Goal: Task Accomplishment & Management: Manage account settings

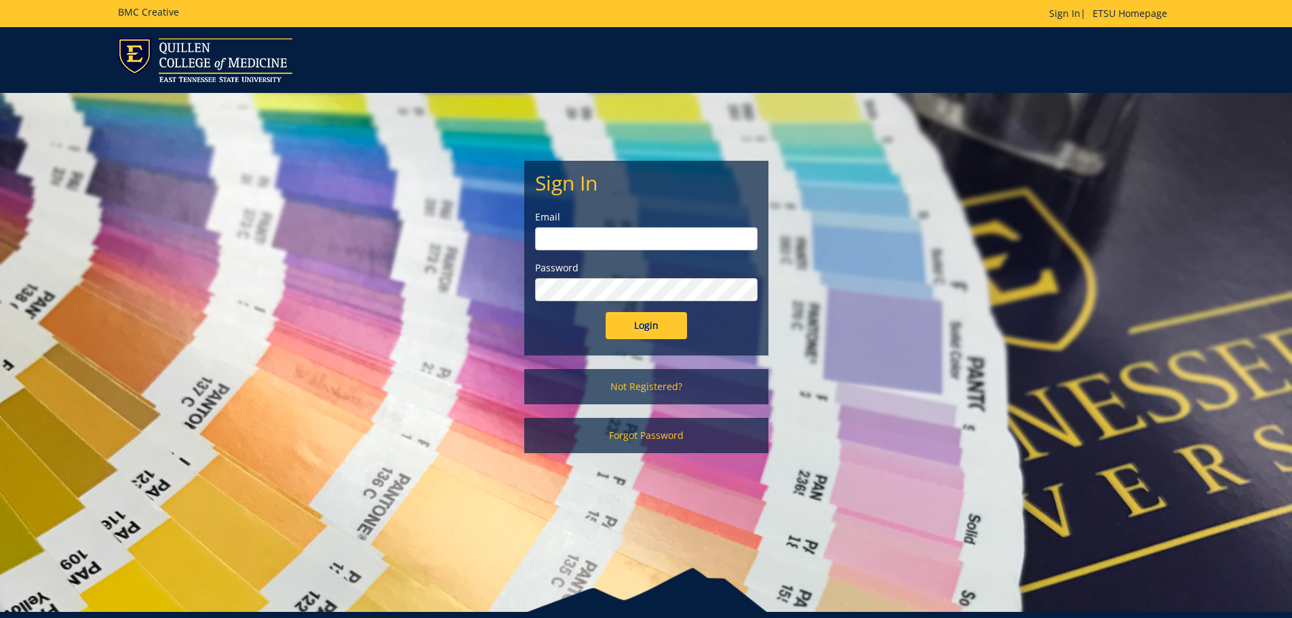
click at [625, 239] on input "email" at bounding box center [646, 238] width 222 height 23
type input "[EMAIL_ADDRESS][DOMAIN_NAME]"
click at [606, 312] on input "Login" at bounding box center [646, 325] width 81 height 27
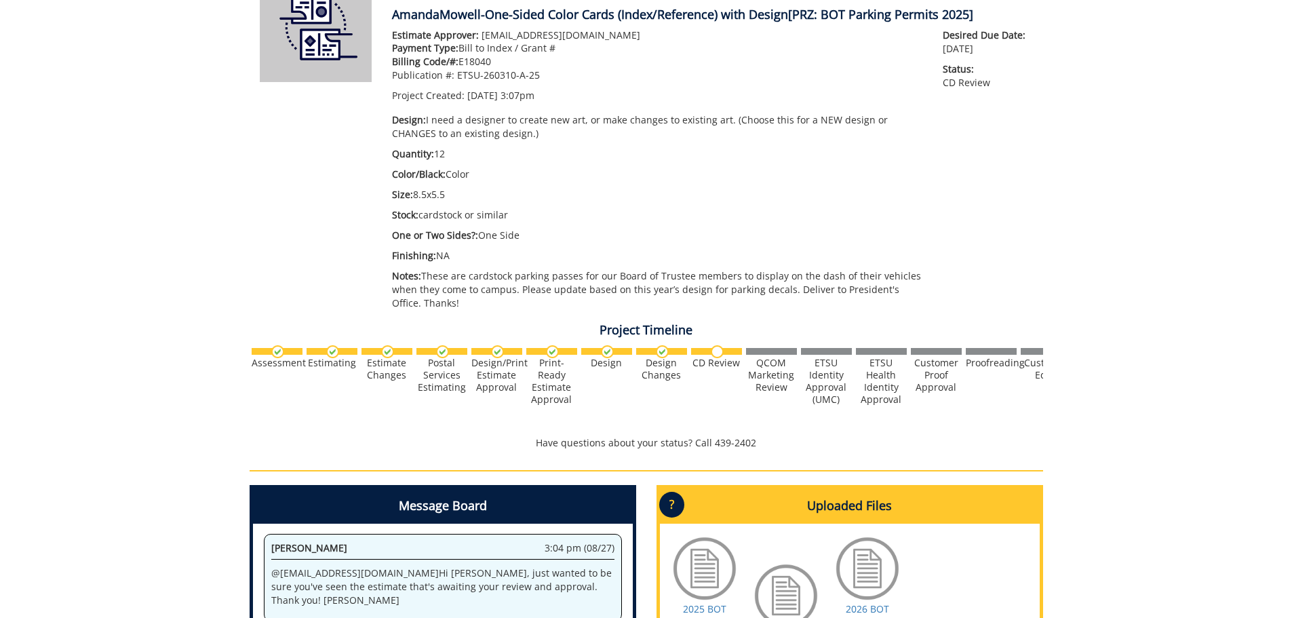
scroll to position [475, 0]
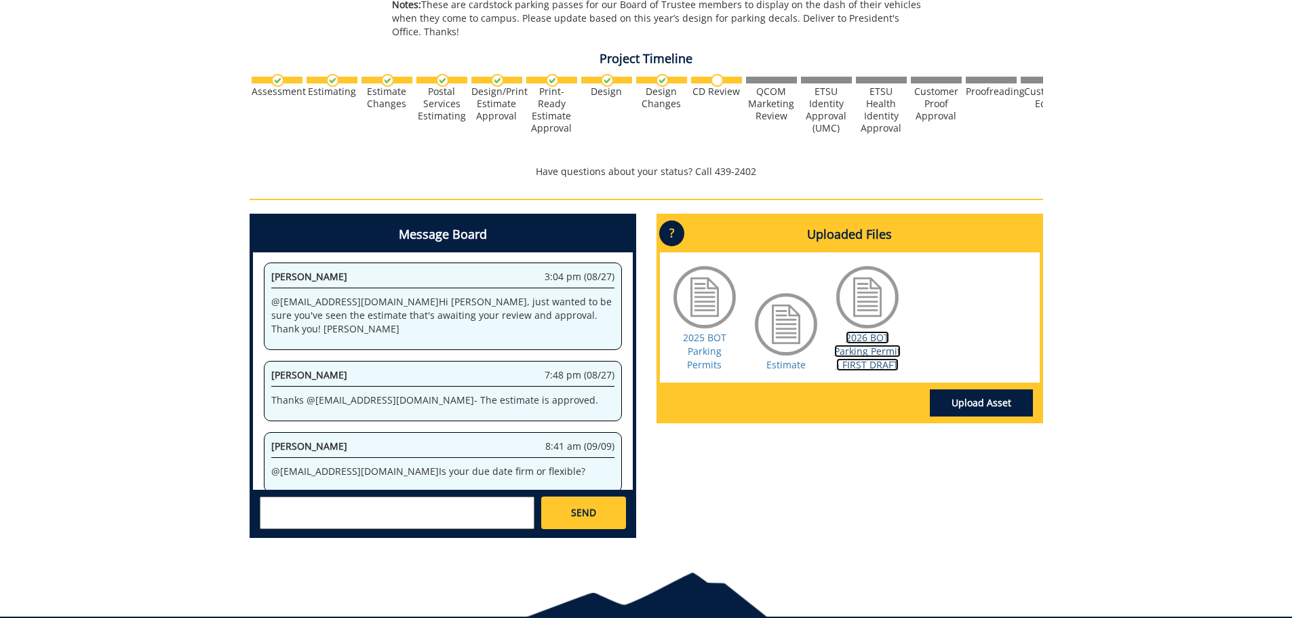
click at [860, 350] on link "2026 BOT Parking Permit - FIRST DRAFT" at bounding box center [867, 351] width 66 height 40
